Goal: Task Accomplishment & Management: Manage account settings

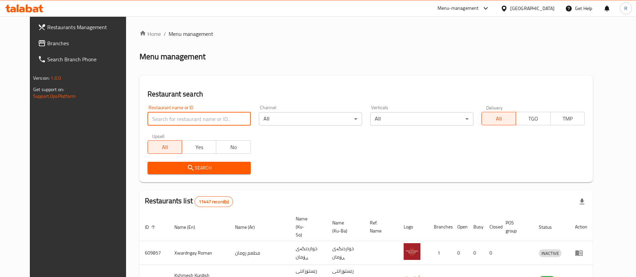
click at [182, 116] on input "search" at bounding box center [199, 118] width 103 height 13
type input "zakaria"
click button "Search" at bounding box center [199, 168] width 103 height 12
click at [157, 121] on input "search" at bounding box center [199, 118] width 103 height 13
type input "zakaria"
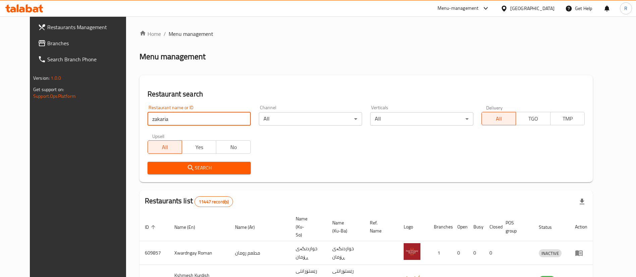
click button "Search" at bounding box center [199, 168] width 103 height 12
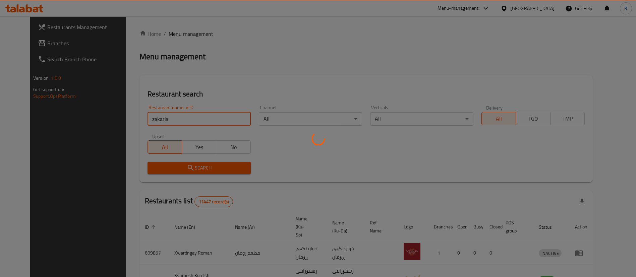
click button "Search" at bounding box center [199, 168] width 103 height 12
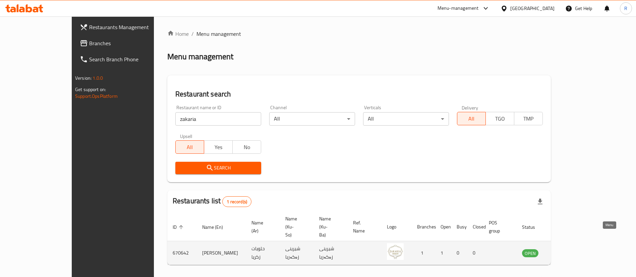
click at [565, 251] on icon "enhanced table" at bounding box center [561, 254] width 7 height 6
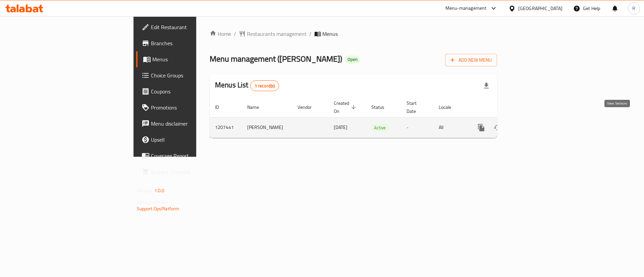
click at [533, 124] on icon "enhanced table" at bounding box center [529, 128] width 8 height 8
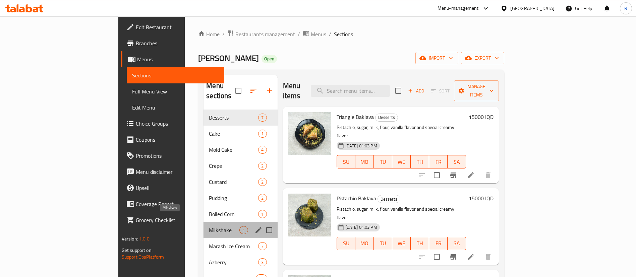
click at [209, 226] on span "Milkshake" at bounding box center [224, 230] width 31 height 8
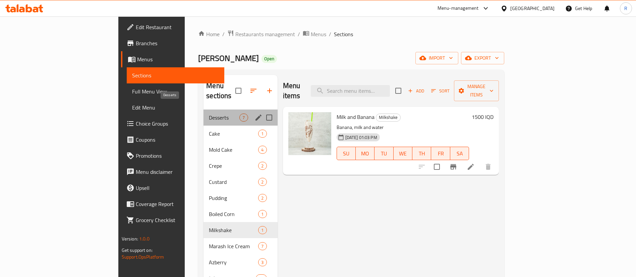
click at [209, 114] on span "Desserts" at bounding box center [224, 118] width 31 height 8
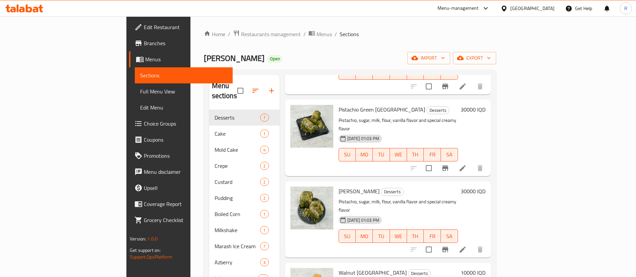
click at [336, 214] on div "[DATE] 01:03 PM" at bounding box center [351, 220] width 31 height 13
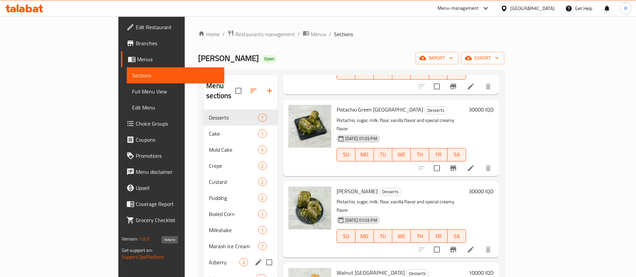
click at [209, 258] on span "Azberry" at bounding box center [224, 262] width 31 height 8
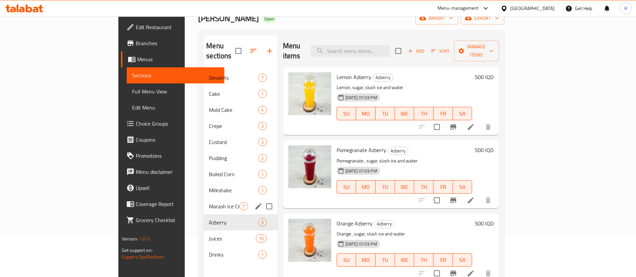
scroll to position [41, 0]
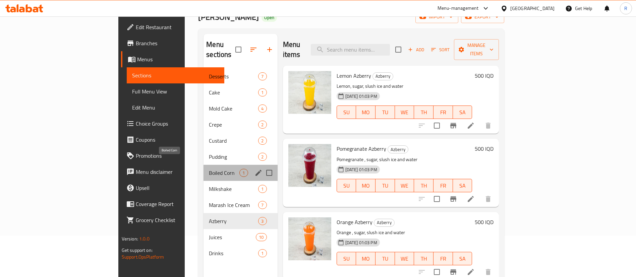
click at [209, 169] on span "Boiled Corn" at bounding box center [224, 173] width 31 height 8
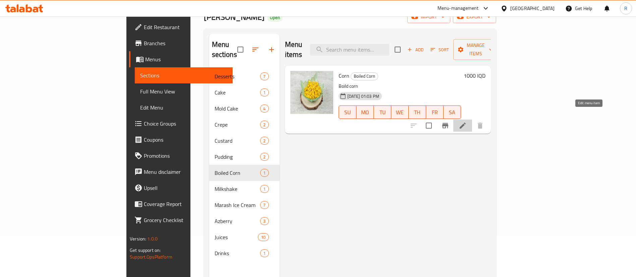
click at [467, 122] on icon at bounding box center [463, 126] width 8 height 8
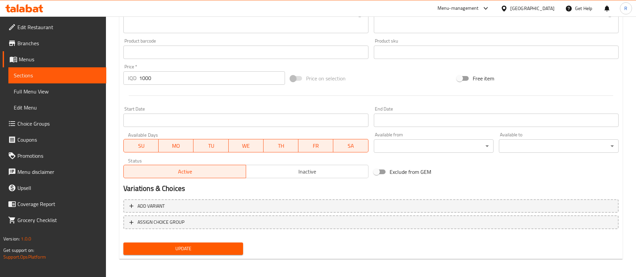
scroll to position [283, 0]
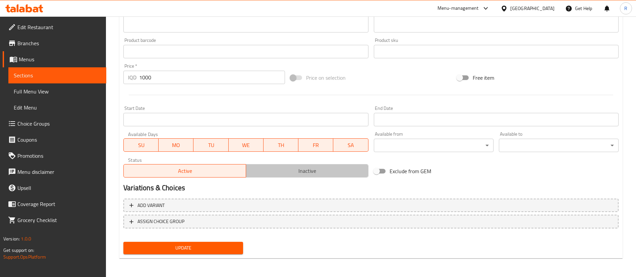
click at [312, 170] on span "Inactive" at bounding box center [307, 171] width 117 height 10
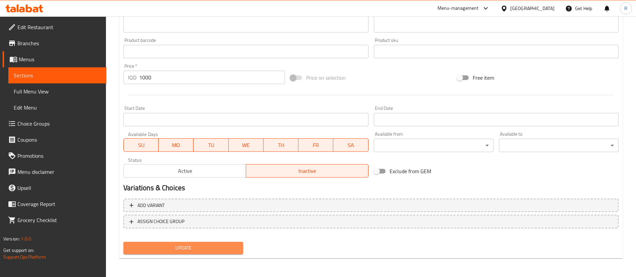
click at [194, 251] on span "Update" at bounding box center [183, 248] width 109 height 8
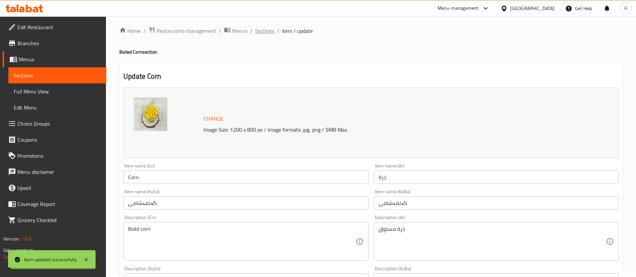
scroll to position [3, 0]
click at [266, 28] on span "Sections" at bounding box center [264, 31] width 19 height 8
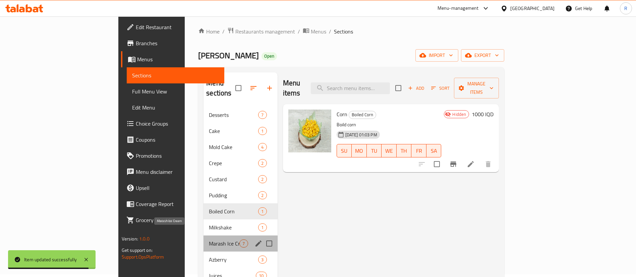
click at [209, 240] on span "Marash Ice Cream" at bounding box center [224, 244] width 31 height 8
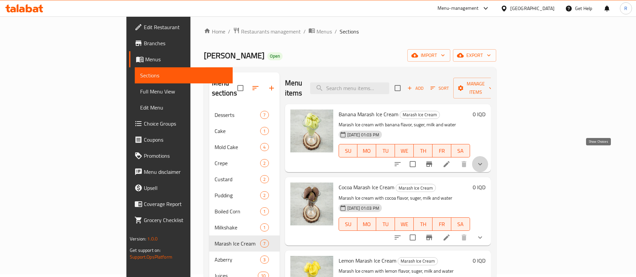
click at [484, 160] on icon "show more" at bounding box center [480, 164] width 8 height 8
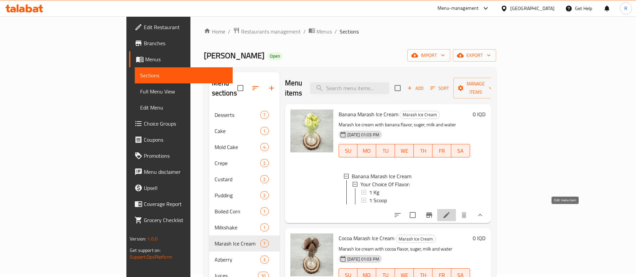
click at [450, 214] on icon at bounding box center [447, 215] width 6 height 6
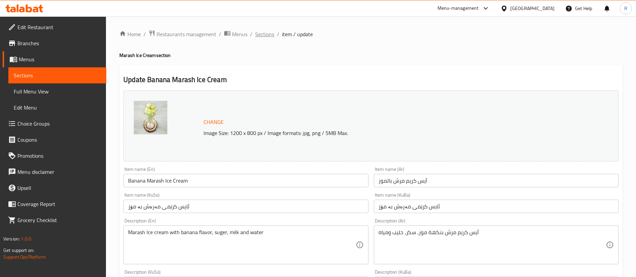
click at [261, 33] on span "Sections" at bounding box center [264, 34] width 19 height 8
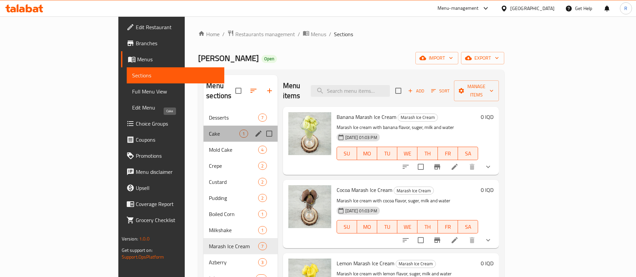
click at [209, 130] on span "Cake" at bounding box center [224, 134] width 31 height 8
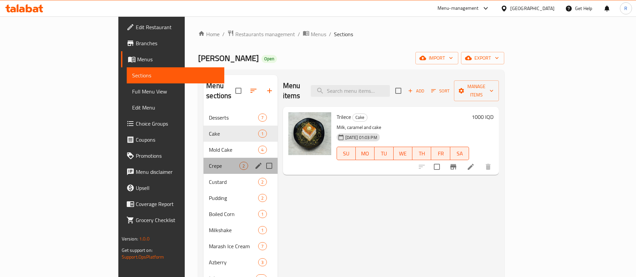
click at [204, 160] on div "Crepe 2" at bounding box center [241, 166] width 74 height 16
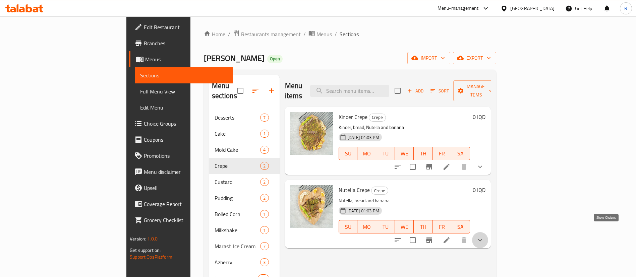
click at [484, 236] on icon "show more" at bounding box center [480, 240] width 8 height 8
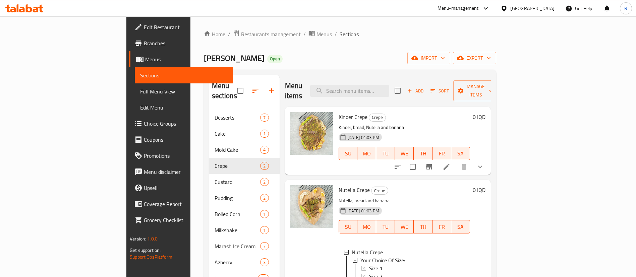
scroll to position [94, 0]
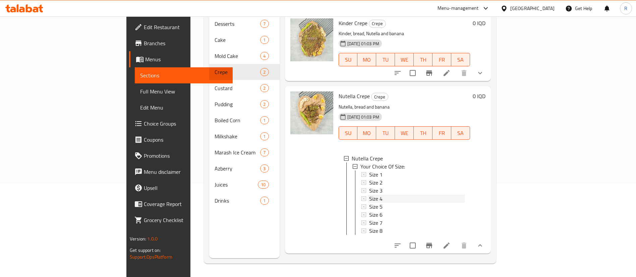
click at [369, 195] on span "Size 4" at bounding box center [375, 199] width 13 height 8
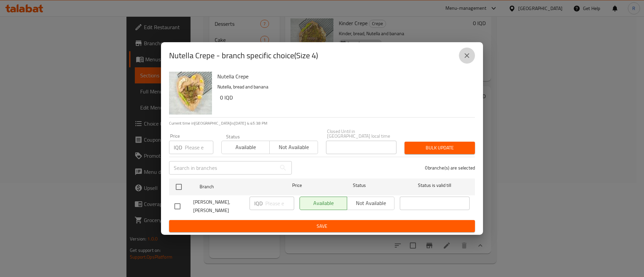
click at [470, 59] on icon "close" at bounding box center [467, 56] width 8 height 8
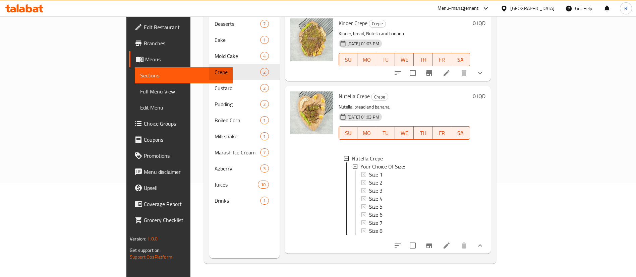
scroll to position [0, 0]
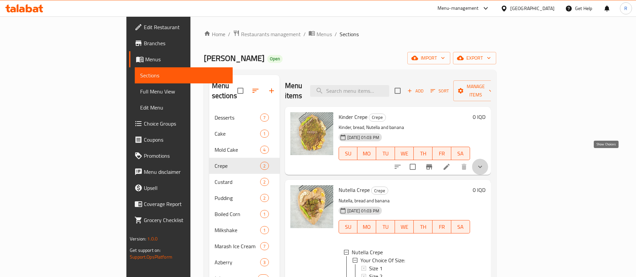
click at [484, 163] on icon "show more" at bounding box center [480, 167] width 8 height 8
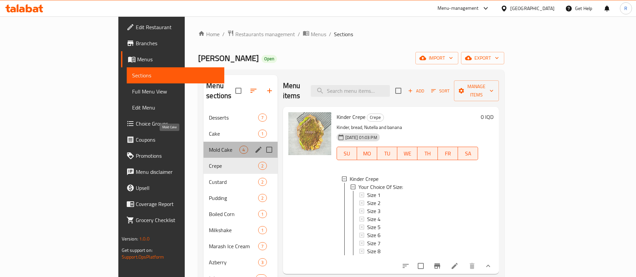
click at [209, 146] on span "Mold Cake" at bounding box center [224, 150] width 31 height 8
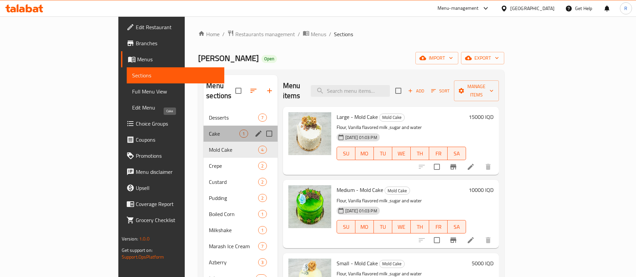
click at [209, 130] on span "Cake" at bounding box center [224, 134] width 31 height 8
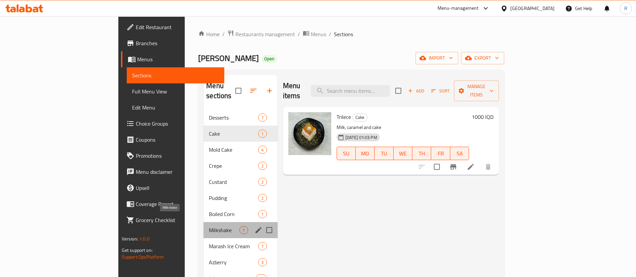
click at [209, 226] on span "Milkshake" at bounding box center [224, 230] width 31 height 8
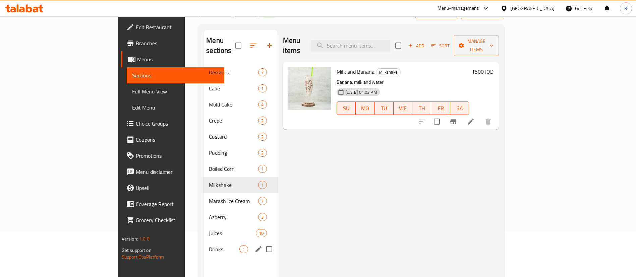
scroll to position [48, 0]
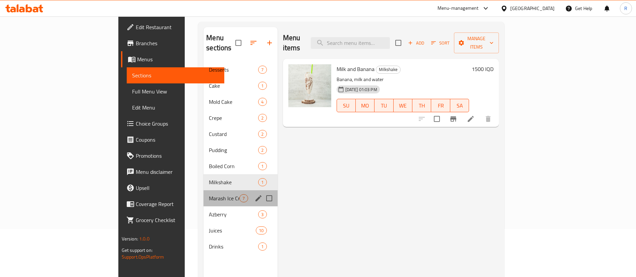
click at [204, 194] on div "Marash Ice Cream 7" at bounding box center [241, 198] width 74 height 16
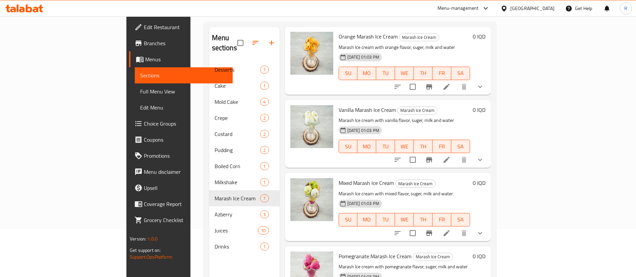
scroll to position [94, 0]
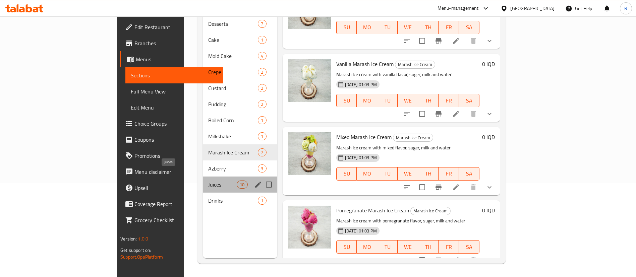
click at [208, 181] on span "Juices" at bounding box center [222, 185] width 28 height 8
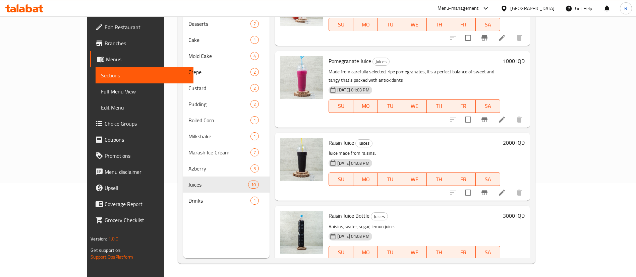
scroll to position [472, 0]
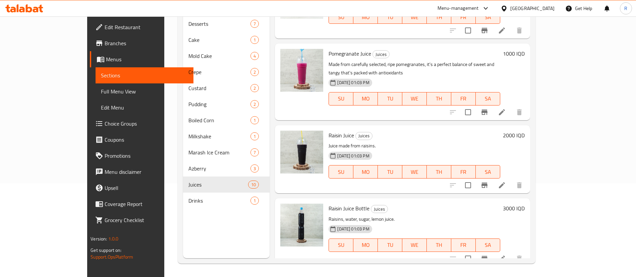
click at [525, 204] on h6 "3000 IQD" at bounding box center [514, 208] width 22 height 9
drag, startPoint x: 535, startPoint y: 201, endPoint x: 456, endPoint y: 207, distance: 79.0
click at [456, 207] on div "Raisin Juice Bottle Juices Raisins, water, sugar, lemon juice. [DATE] 01:03 PM …" at bounding box center [426, 239] width 201 height 77
type input "1500"
click at [438, 266] on icon "ok" at bounding box center [434, 269] width 7 height 7
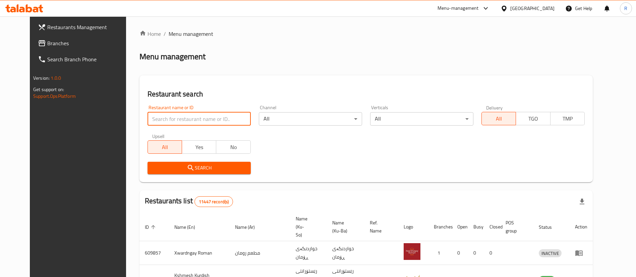
click at [169, 118] on input "search" at bounding box center [199, 118] width 103 height 13
type input "zakaria"
click at [192, 166] on span "Search" at bounding box center [199, 168] width 93 height 8
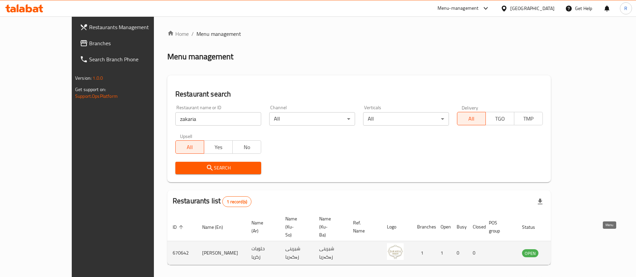
click at [565, 251] on icon "enhanced table" at bounding box center [561, 254] width 7 height 6
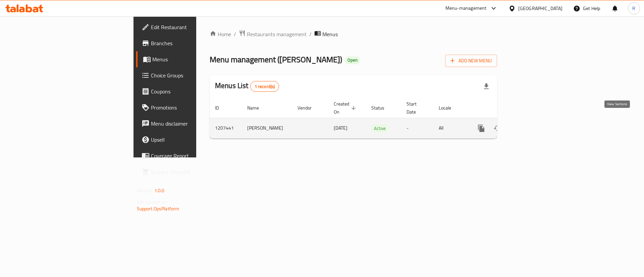
click at [533, 124] on icon "enhanced table" at bounding box center [529, 128] width 8 height 8
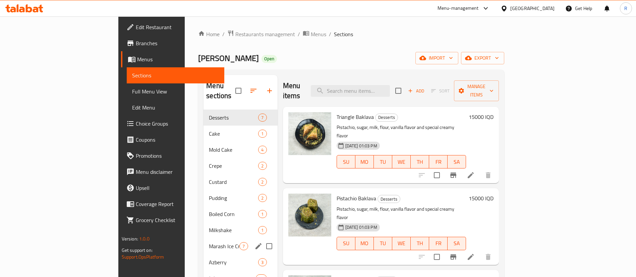
scroll to position [94, 0]
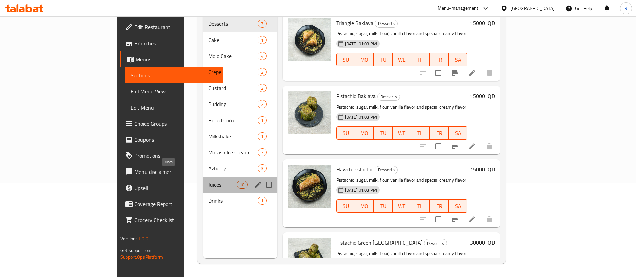
click at [208, 181] on span "Juices" at bounding box center [222, 185] width 28 height 8
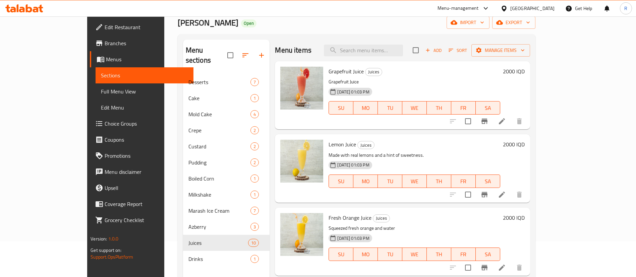
scroll to position [19, 0]
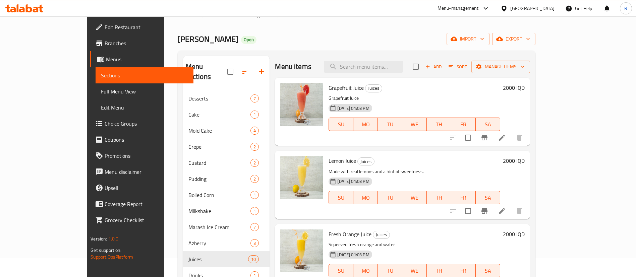
click at [525, 88] on h6 "2000 IQD" at bounding box center [514, 87] width 22 height 9
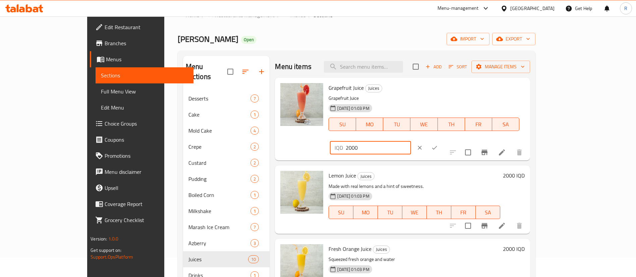
drag, startPoint x: 519, startPoint y: 89, endPoint x: 514, endPoint y: 92, distance: 5.5
click at [411, 141] on input "2000" at bounding box center [378, 147] width 65 height 13
type input "2500"
click at [438, 145] on icon "ok" at bounding box center [434, 148] width 7 height 7
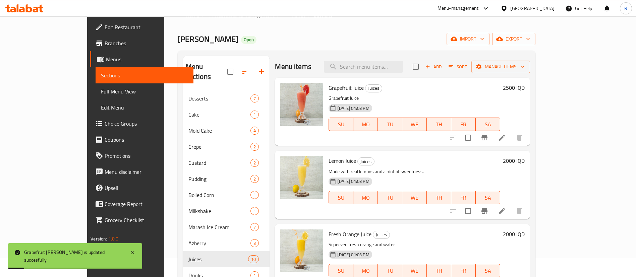
click at [525, 161] on h6 "2000 IQD" at bounding box center [514, 160] width 22 height 9
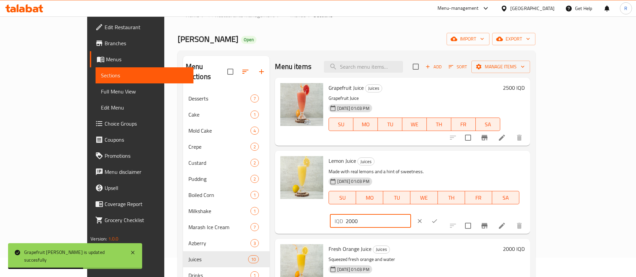
click at [411, 215] on input "2000" at bounding box center [378, 221] width 65 height 13
drag, startPoint x: 533, startPoint y: 165, endPoint x: 452, endPoint y: 162, distance: 80.9
click at [452, 162] on div "Lemon Juice Juices Made with real lemons and a hint of sweetness. [DATE] 01:03 …" at bounding box center [426, 192] width 201 height 77
paste input "number"
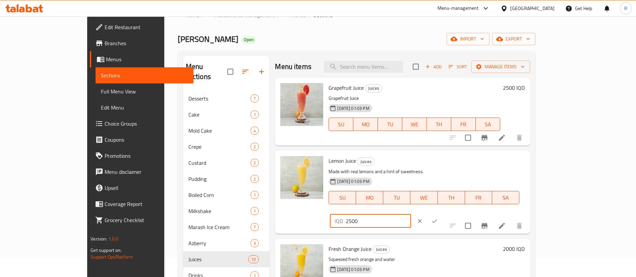
drag, startPoint x: 531, startPoint y: 168, endPoint x: 506, endPoint y: 170, distance: 25.3
click at [411, 215] on div "IQD 2500 ​" at bounding box center [370, 221] width 81 height 13
type input "2500"
click at [437, 219] on icon "ok" at bounding box center [434, 221] width 5 height 4
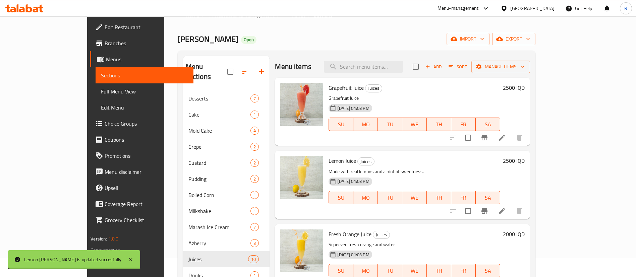
click at [525, 238] on h6 "2000 IQD" at bounding box center [514, 234] width 22 height 9
drag, startPoint x: 529, startPoint y: 241, endPoint x: 446, endPoint y: 254, distance: 83.8
click at [446, 254] on div "Fresh Orange Juice Juices Squeezed fresh orange and water [DATE] 01:03 PM SU MO…" at bounding box center [426, 265] width 201 height 77
paste input "5"
type input "2500"
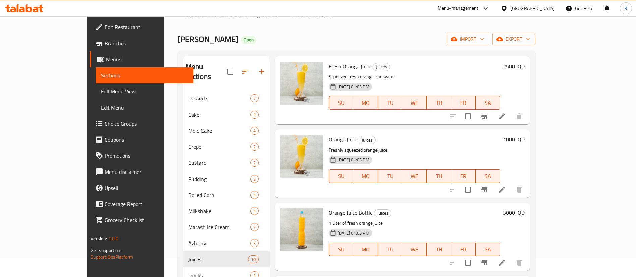
scroll to position [168, 0]
click at [506, 189] on icon at bounding box center [502, 190] width 8 height 8
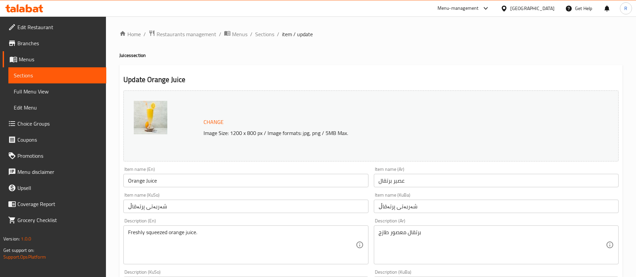
scroll to position [283, 0]
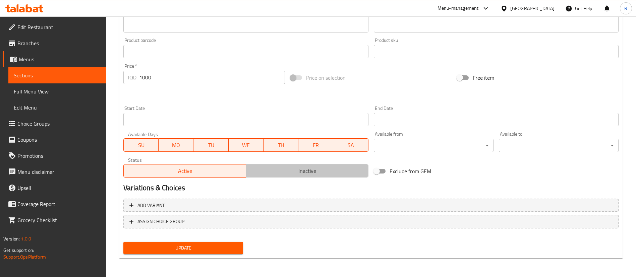
click at [335, 176] on button "Inactive" at bounding box center [307, 170] width 123 height 13
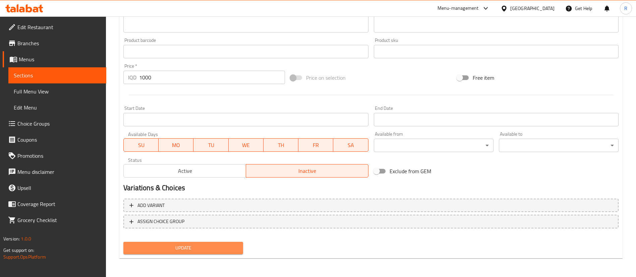
click at [188, 244] on span "Update" at bounding box center [183, 248] width 109 height 8
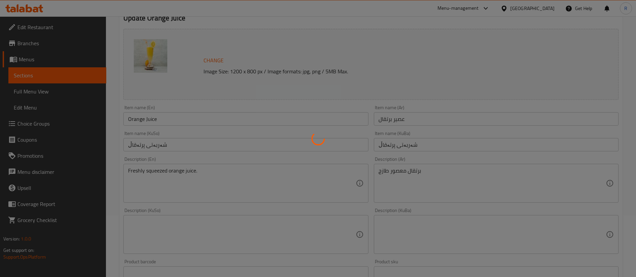
scroll to position [0, 0]
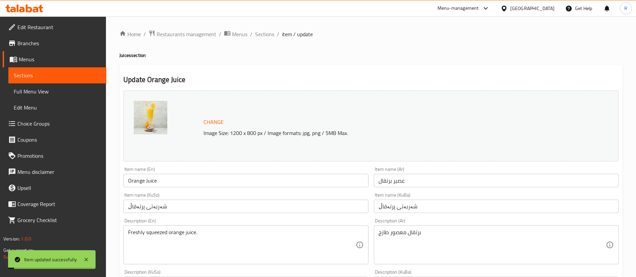
click at [262, 34] on span "Sections" at bounding box center [264, 34] width 19 height 8
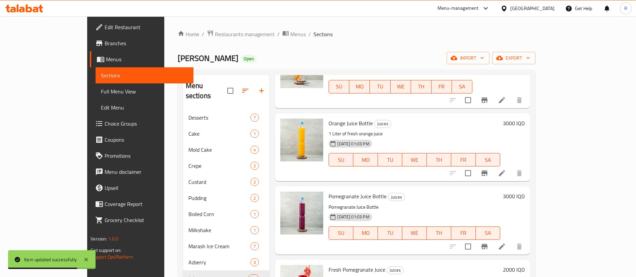
scroll to position [264, 0]
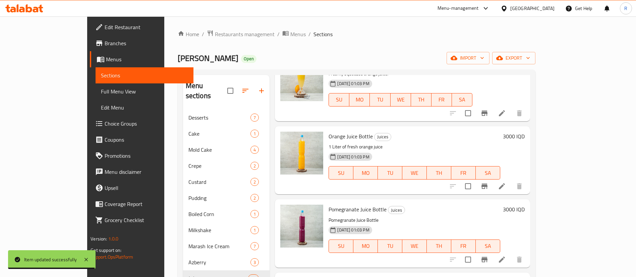
click at [525, 138] on h6 "3000 IQD" at bounding box center [514, 136] width 22 height 9
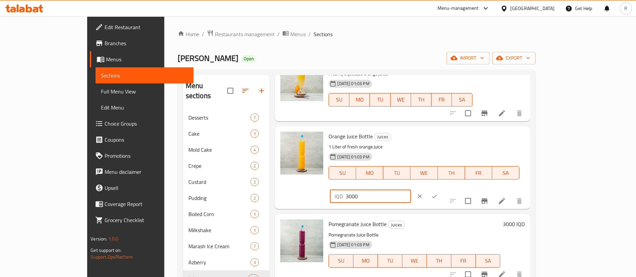
drag, startPoint x: 532, startPoint y: 143, endPoint x: 445, endPoint y: 156, distance: 88.1
click at [445, 156] on div "Orange Juice Bottle Juices 1 Liter of fresh orange juice [DATE] 01:03 PM SU MO …" at bounding box center [426, 167] width 201 height 77
type input "1500"
click at [438, 193] on icon "ok" at bounding box center [434, 196] width 7 height 7
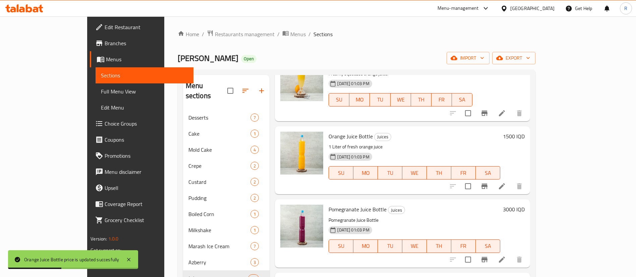
click at [525, 209] on h6 "3000 IQD" at bounding box center [514, 209] width 22 height 9
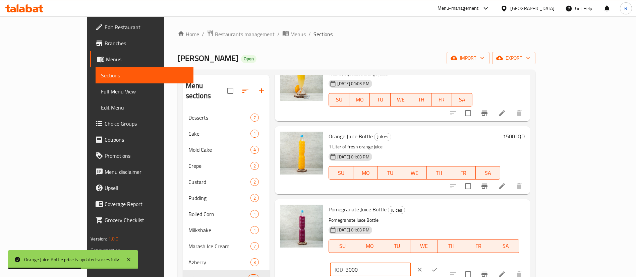
drag, startPoint x: 549, startPoint y: 213, endPoint x: 393, endPoint y: 234, distance: 156.6
click at [393, 234] on div "Pomegranate Juice Bottle Juices Pomegranate Juice Bottle [DATE] 01:03 PM SU MO …" at bounding box center [426, 240] width 201 height 77
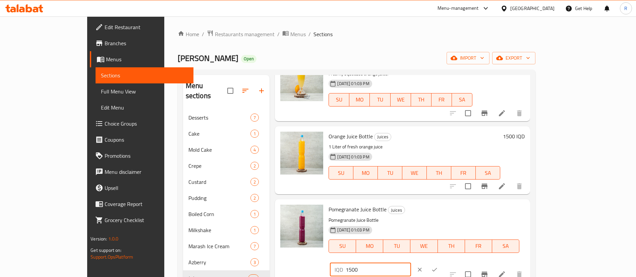
type input "1500"
click at [438, 267] on icon "ok" at bounding box center [434, 270] width 7 height 7
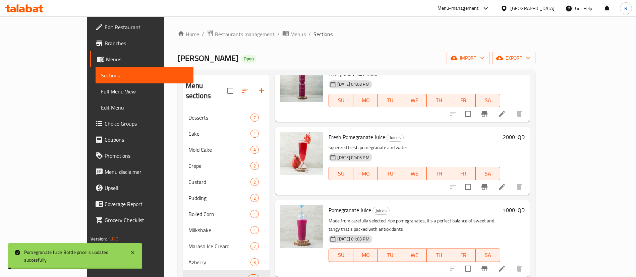
scroll to position [410, 0]
click at [525, 139] on h6 "2000 IQD" at bounding box center [514, 135] width 22 height 9
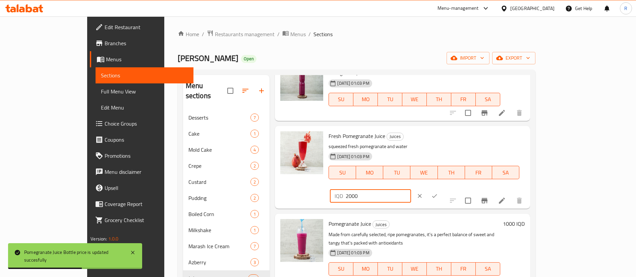
drag, startPoint x: 534, startPoint y: 134, endPoint x: 468, endPoint y: 153, distance: 68.9
click at [468, 153] on div "Fresh Pomegranate Juice Juices squeezed fresh pomegranate and water [DATE] 01:0…" at bounding box center [426, 167] width 201 height 77
paste input "5"
type input "2500"
click at [442, 189] on button "ok" at bounding box center [434, 196] width 15 height 15
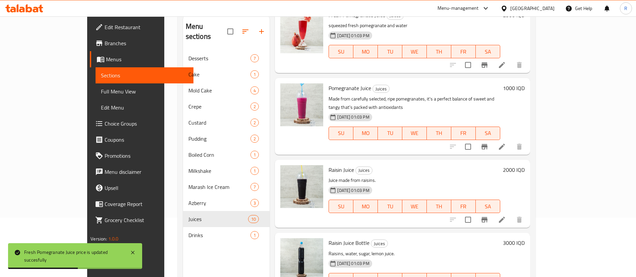
scroll to position [94, 0]
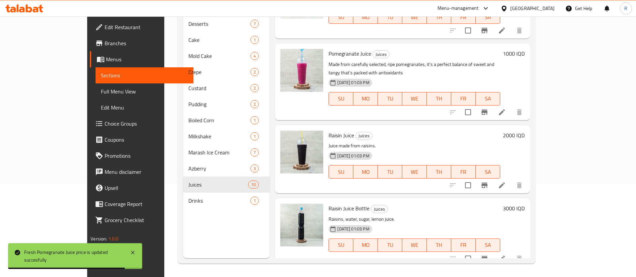
click at [525, 204] on h6 "3000 IQD" at bounding box center [514, 208] width 22 height 9
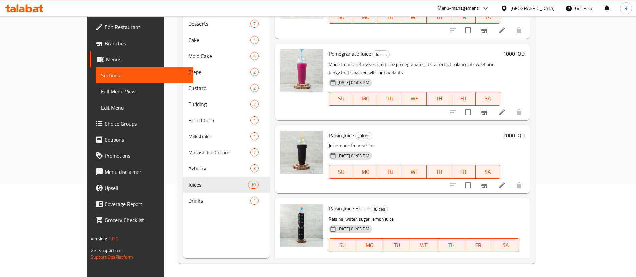
drag, startPoint x: 539, startPoint y: 205, endPoint x: 462, endPoint y: 215, distance: 77.7
click at [462, 215] on div "Raisin Juice Bottle Juices Raisins, water, sugar, lemon juice. [DATE] 01:03 PM …" at bounding box center [426, 239] width 201 height 77
type input "1500"
click at [438, 266] on icon "ok" at bounding box center [434, 269] width 7 height 7
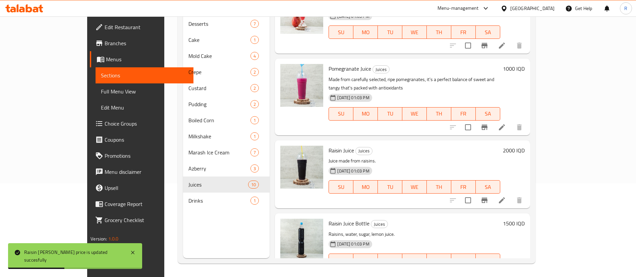
scroll to position [454, 0]
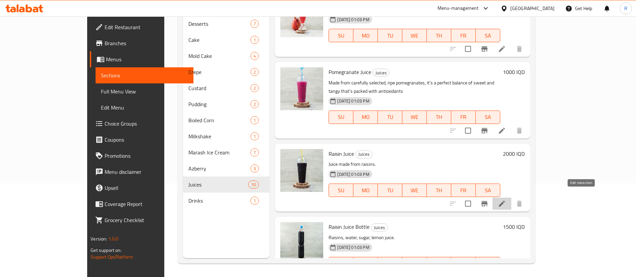
click at [505, 201] on icon at bounding box center [502, 204] width 6 height 6
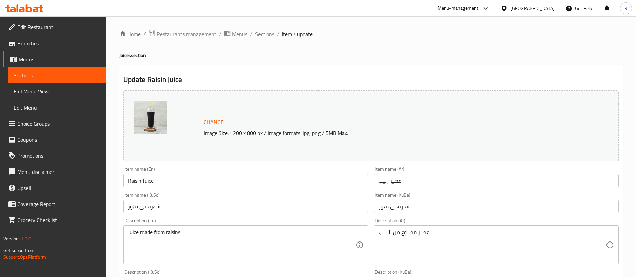
scroll to position [283, 0]
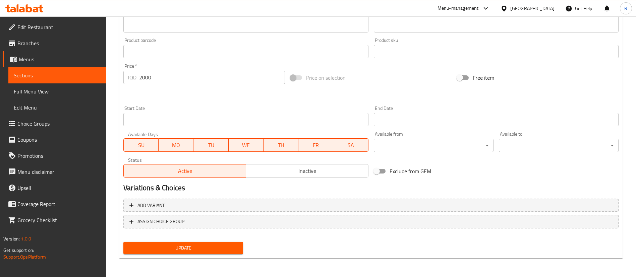
drag, startPoint x: 296, startPoint y: 164, endPoint x: 286, endPoint y: 172, distance: 13.6
click at [286, 172] on div "Active Inactive" at bounding box center [245, 168] width 245 height 20
click at [286, 172] on span "Inactive" at bounding box center [307, 171] width 117 height 10
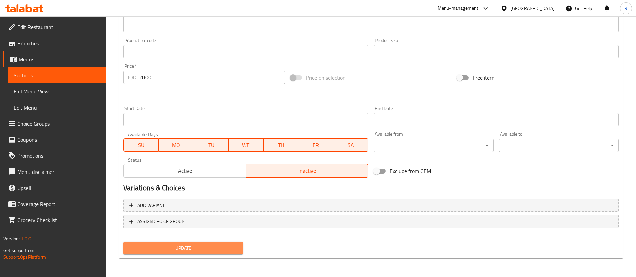
click at [196, 249] on span "Update" at bounding box center [183, 248] width 109 height 8
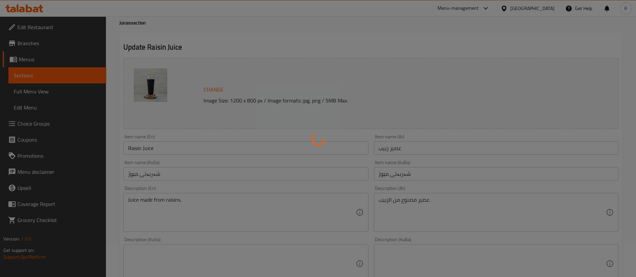
scroll to position [0, 0]
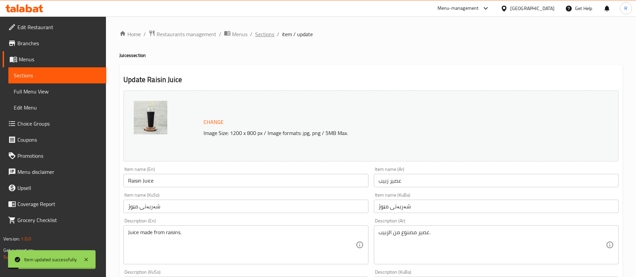
click at [260, 34] on span "Sections" at bounding box center [264, 34] width 19 height 8
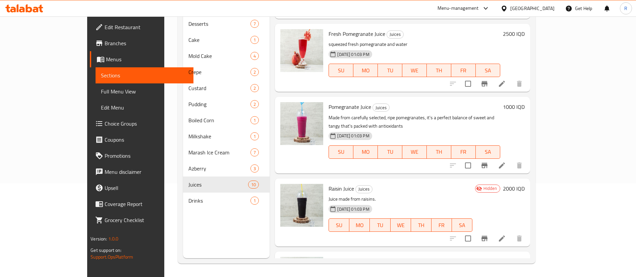
scroll to position [418, 0]
click at [505, 163] on icon at bounding box center [502, 166] width 6 height 6
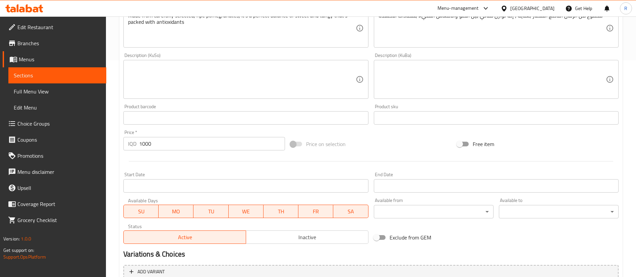
scroll to position [283, 0]
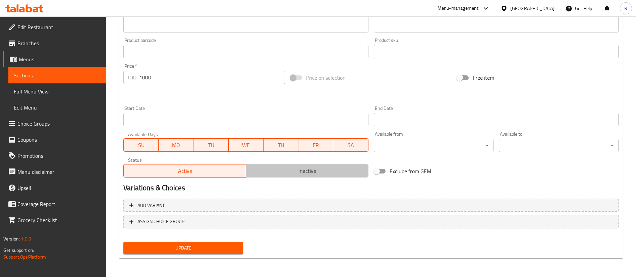
click at [311, 174] on span "Inactive" at bounding box center [307, 171] width 117 height 10
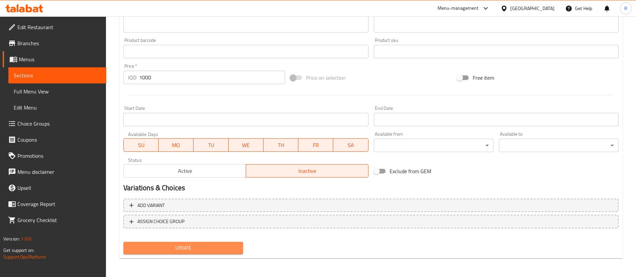
click at [181, 248] on span "Update" at bounding box center [183, 248] width 109 height 8
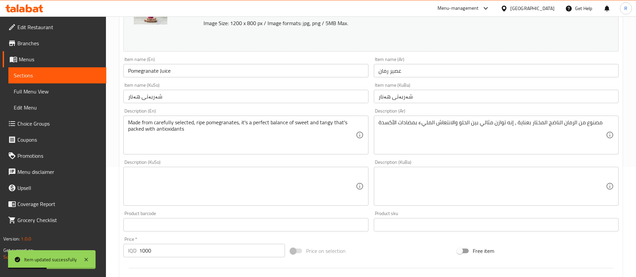
scroll to position [0, 0]
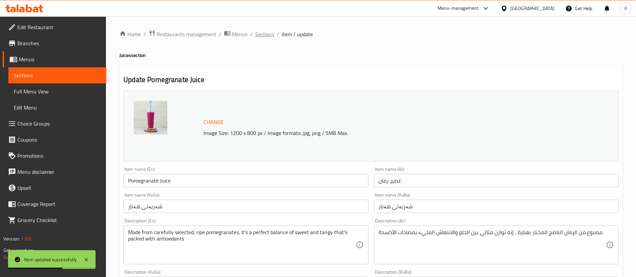
click at [262, 31] on span "Sections" at bounding box center [264, 34] width 19 height 8
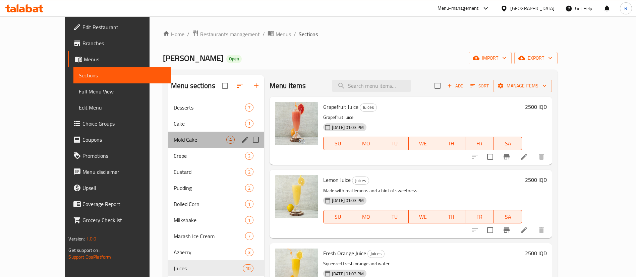
click at [168, 135] on div "Mold Cake 4" at bounding box center [216, 140] width 96 height 16
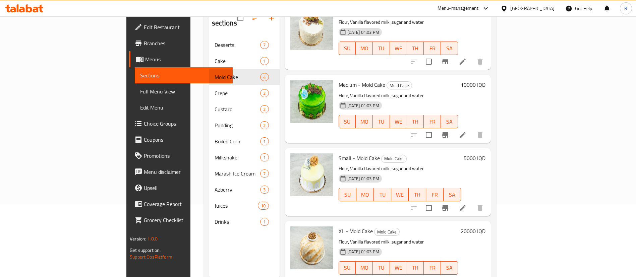
scroll to position [94, 0]
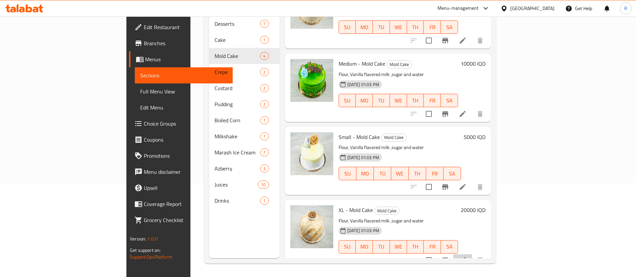
click at [472, 254] on li at bounding box center [462, 260] width 19 height 12
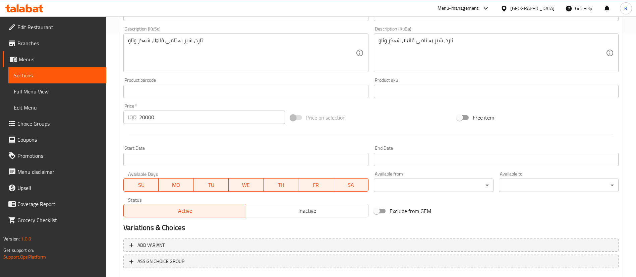
scroll to position [283, 0]
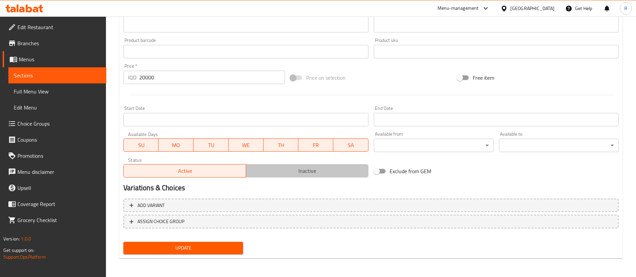
click at [296, 168] on span "Inactive" at bounding box center [307, 171] width 117 height 10
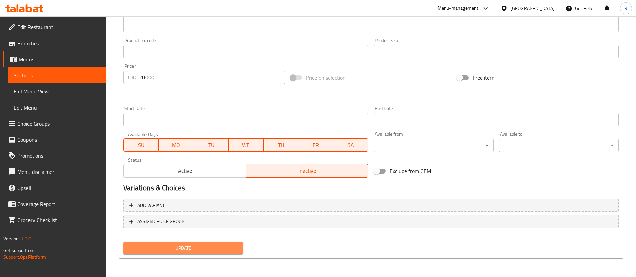
click at [182, 248] on span "Update" at bounding box center [183, 248] width 109 height 8
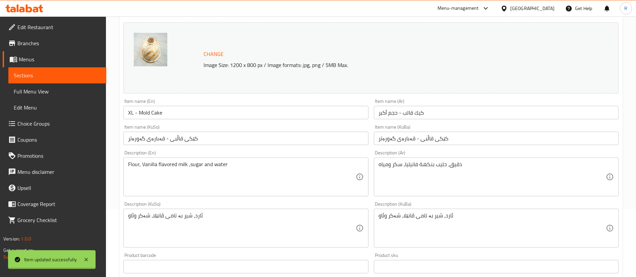
scroll to position [0, 0]
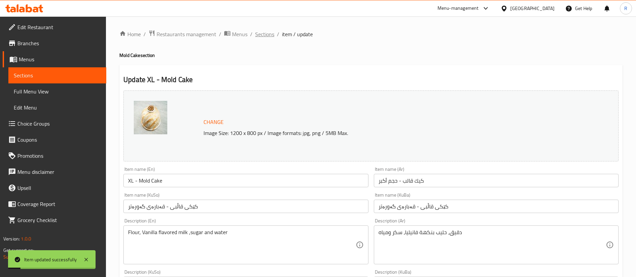
click at [266, 37] on span "Sections" at bounding box center [264, 34] width 19 height 8
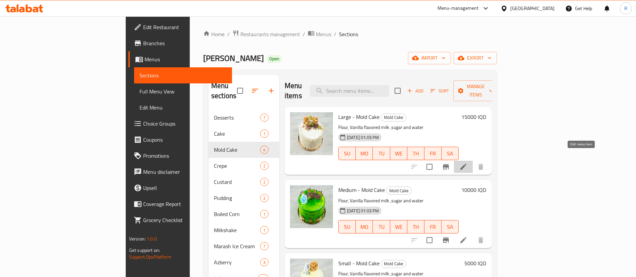
click at [467, 163] on icon at bounding box center [463, 167] width 8 height 8
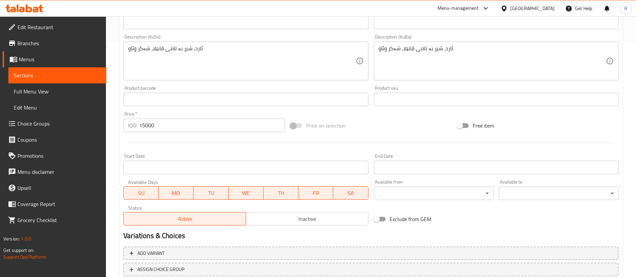
scroll to position [283, 0]
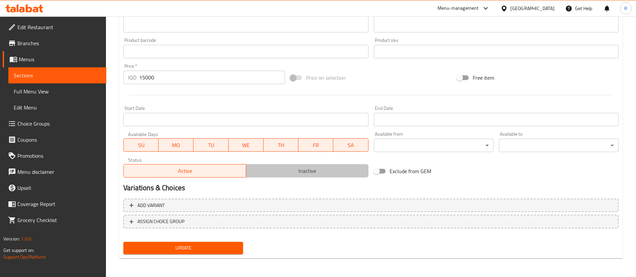
click at [321, 165] on button "Inactive" at bounding box center [307, 170] width 123 height 13
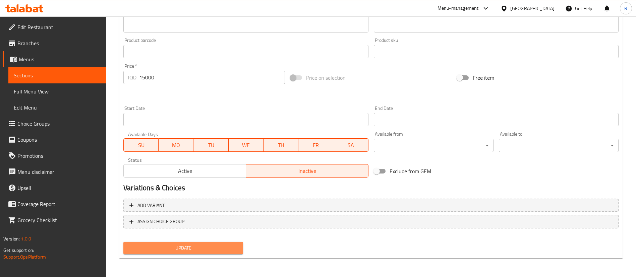
click at [169, 248] on span "Update" at bounding box center [183, 248] width 109 height 8
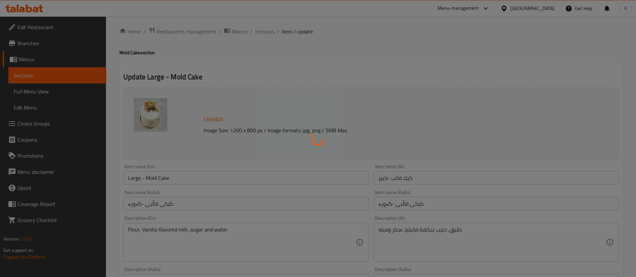
scroll to position [0, 0]
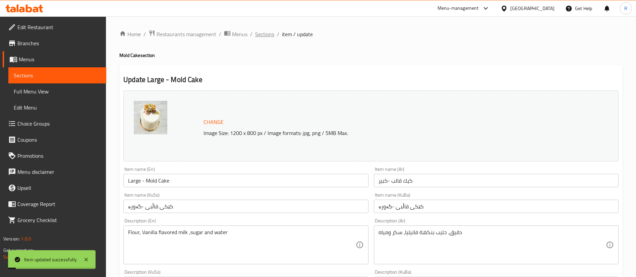
click at [263, 33] on span "Sections" at bounding box center [264, 34] width 19 height 8
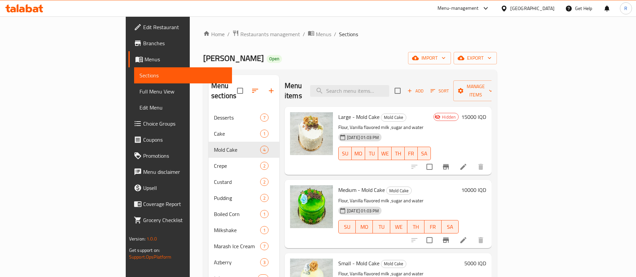
scroll to position [33, 0]
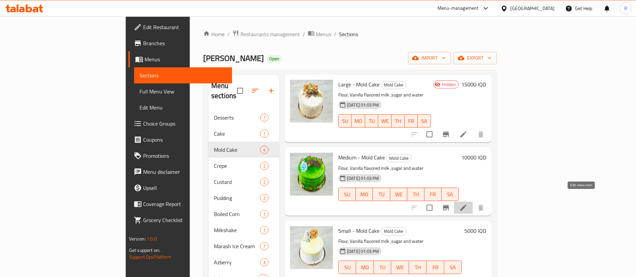
click at [467, 204] on icon at bounding box center [463, 208] width 8 height 8
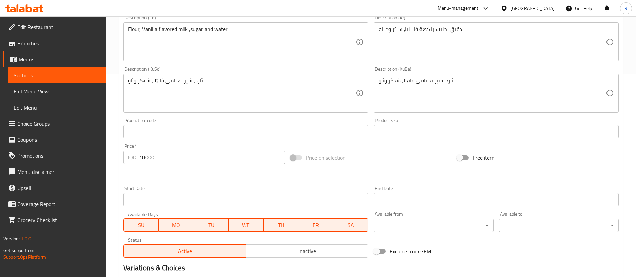
scroll to position [283, 0]
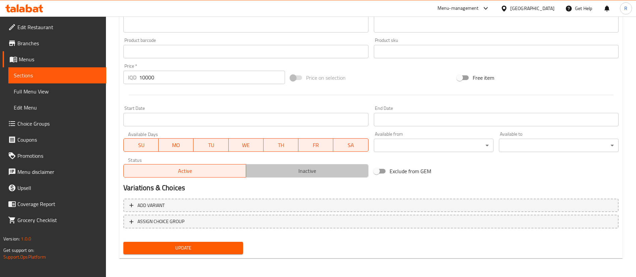
click at [314, 172] on span "Inactive" at bounding box center [307, 171] width 117 height 10
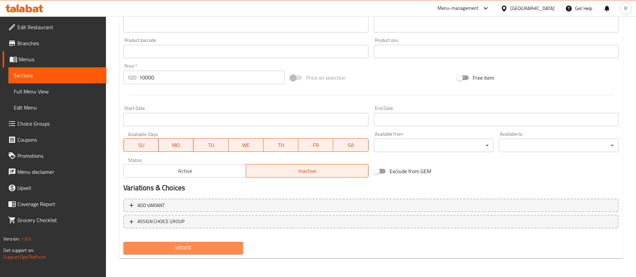
click at [160, 251] on span "Update" at bounding box center [183, 248] width 109 height 8
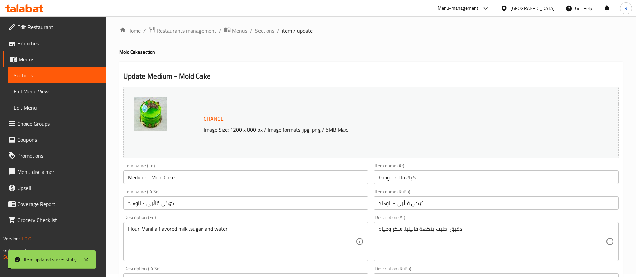
scroll to position [0, 0]
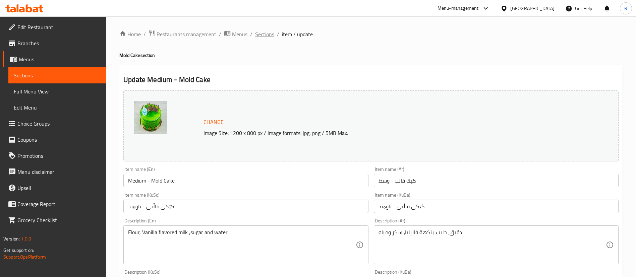
click at [264, 32] on span "Sections" at bounding box center [264, 34] width 19 height 8
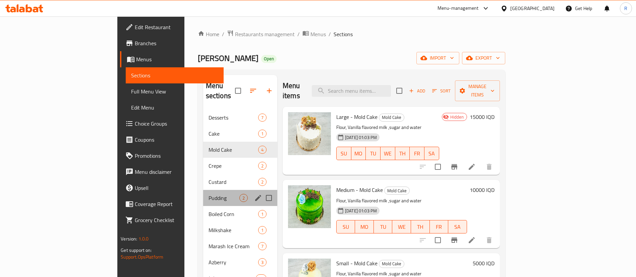
click at [203, 192] on div "Pudding 2" at bounding box center [240, 198] width 74 height 16
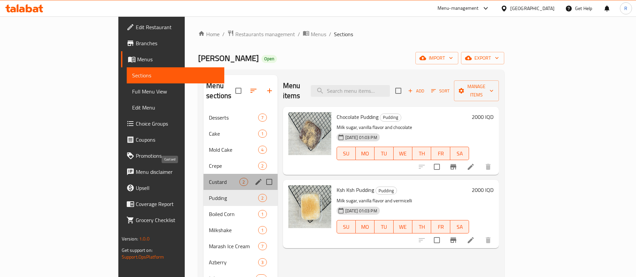
click at [209, 178] on span "Custard" at bounding box center [224, 182] width 31 height 8
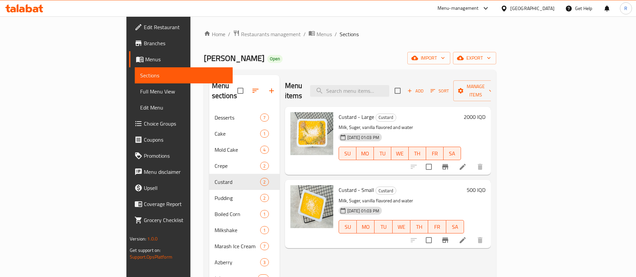
click at [485, 185] on h6 "500 IQD" at bounding box center [476, 189] width 19 height 9
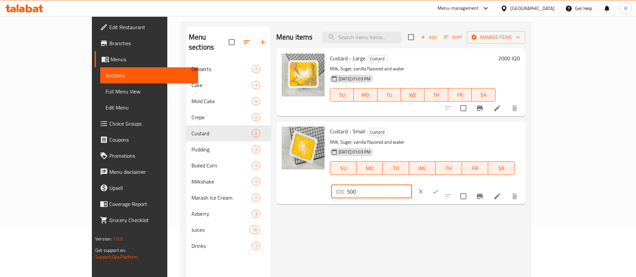
drag, startPoint x: 549, startPoint y: 184, endPoint x: 301, endPoint y: 277, distance: 264.1
click at [301, 277] on div "Menu items Add Sort Manage items Custard - Large Custard Milk, Suger, vanilla f…" at bounding box center [398, 164] width 254 height 277
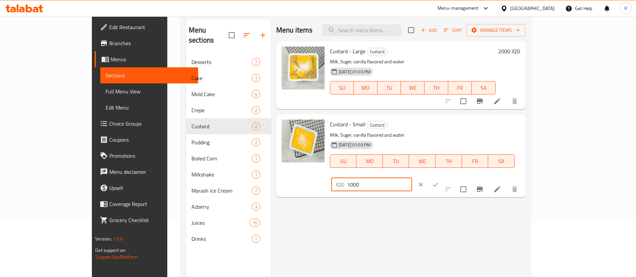
type input "1000"
click at [439, 181] on icon "ok" at bounding box center [435, 184] width 7 height 7
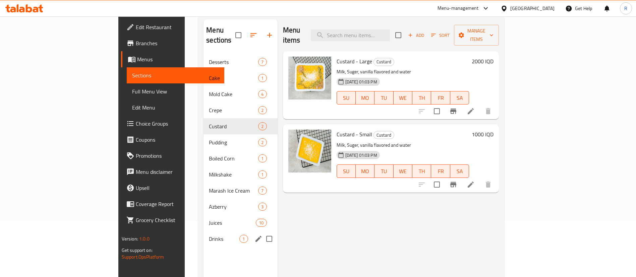
click at [204, 231] on div "Drinks 1" at bounding box center [241, 239] width 74 height 16
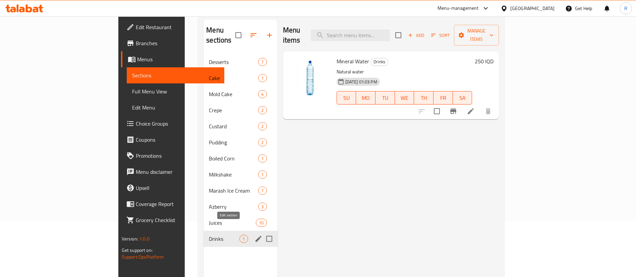
click at [254, 235] on icon "edit" at bounding box center [258, 239] width 8 height 8
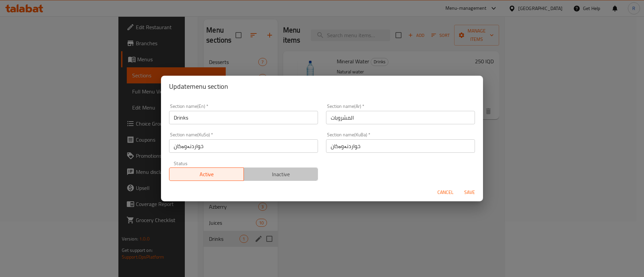
click at [284, 178] on span "Inactive" at bounding box center [280, 175] width 69 height 10
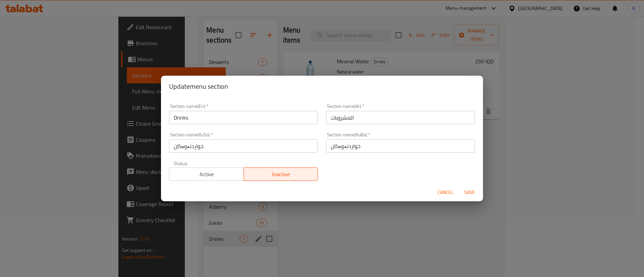
click at [468, 190] on span "Save" at bounding box center [469, 192] width 16 height 8
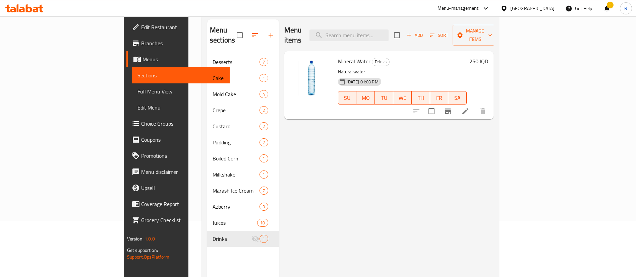
click at [23, 6] on icon at bounding box center [24, 8] width 38 height 8
